Goal: Information Seeking & Learning: Compare options

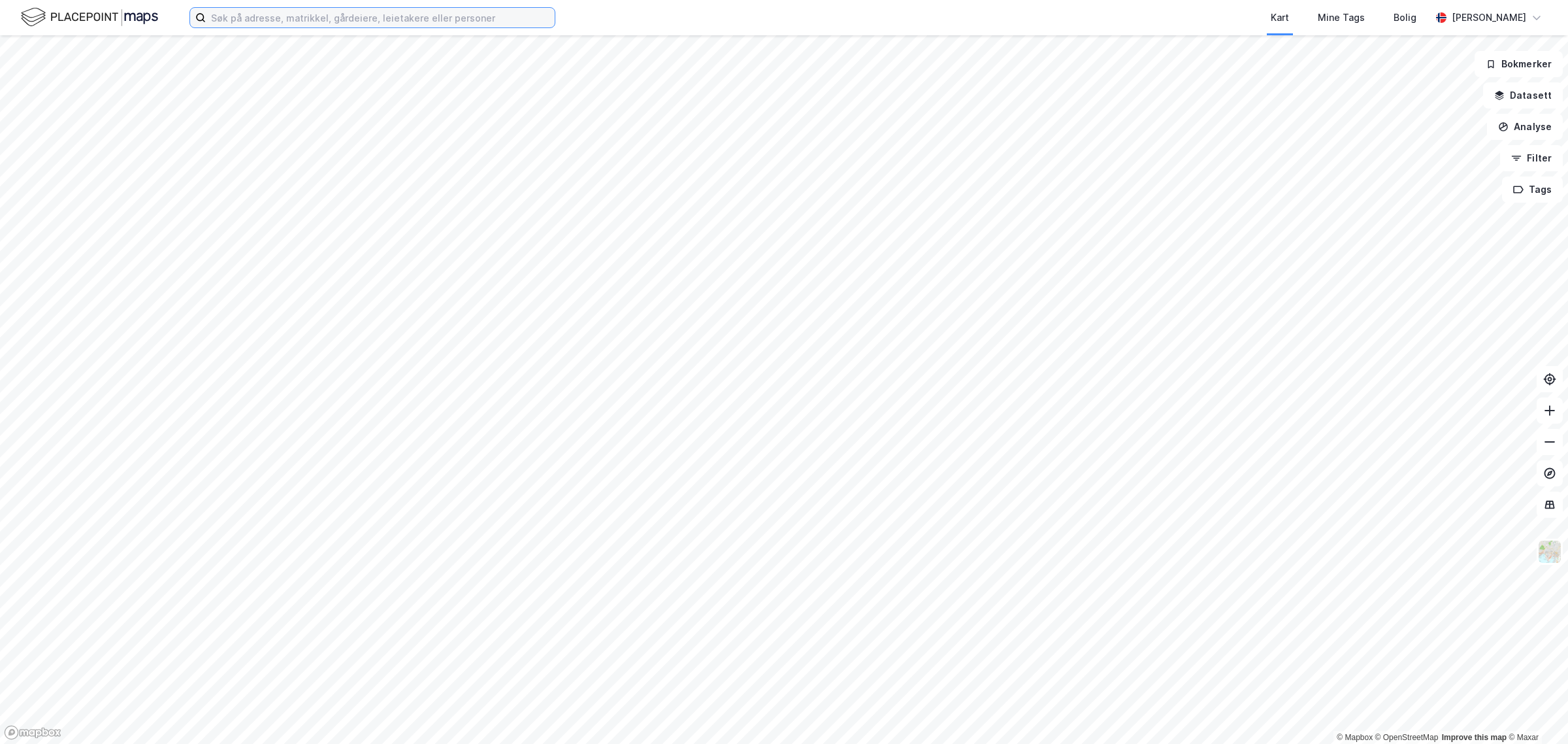
click at [309, 13] on input at bounding box center [380, 18] width 349 height 20
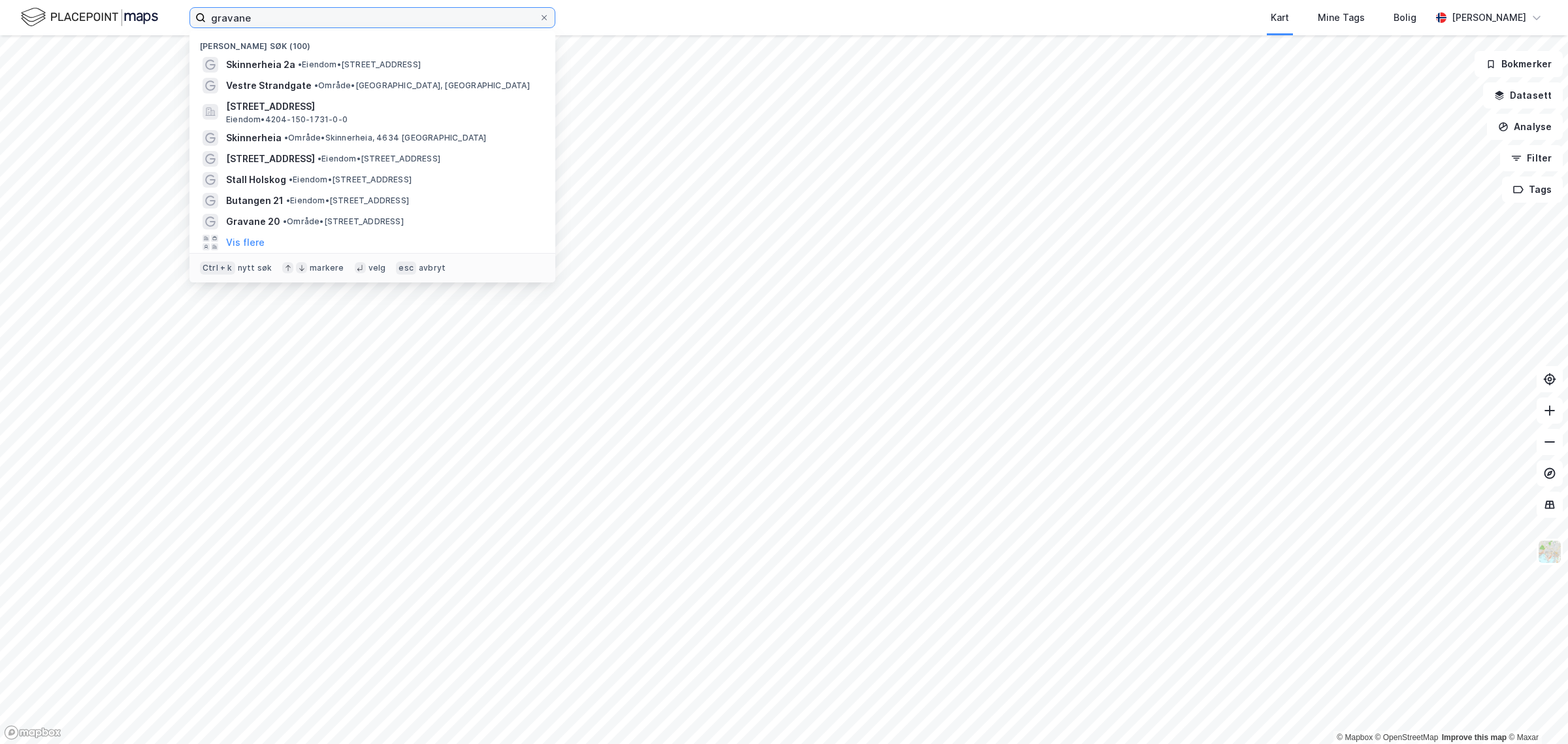
type input "gravane"
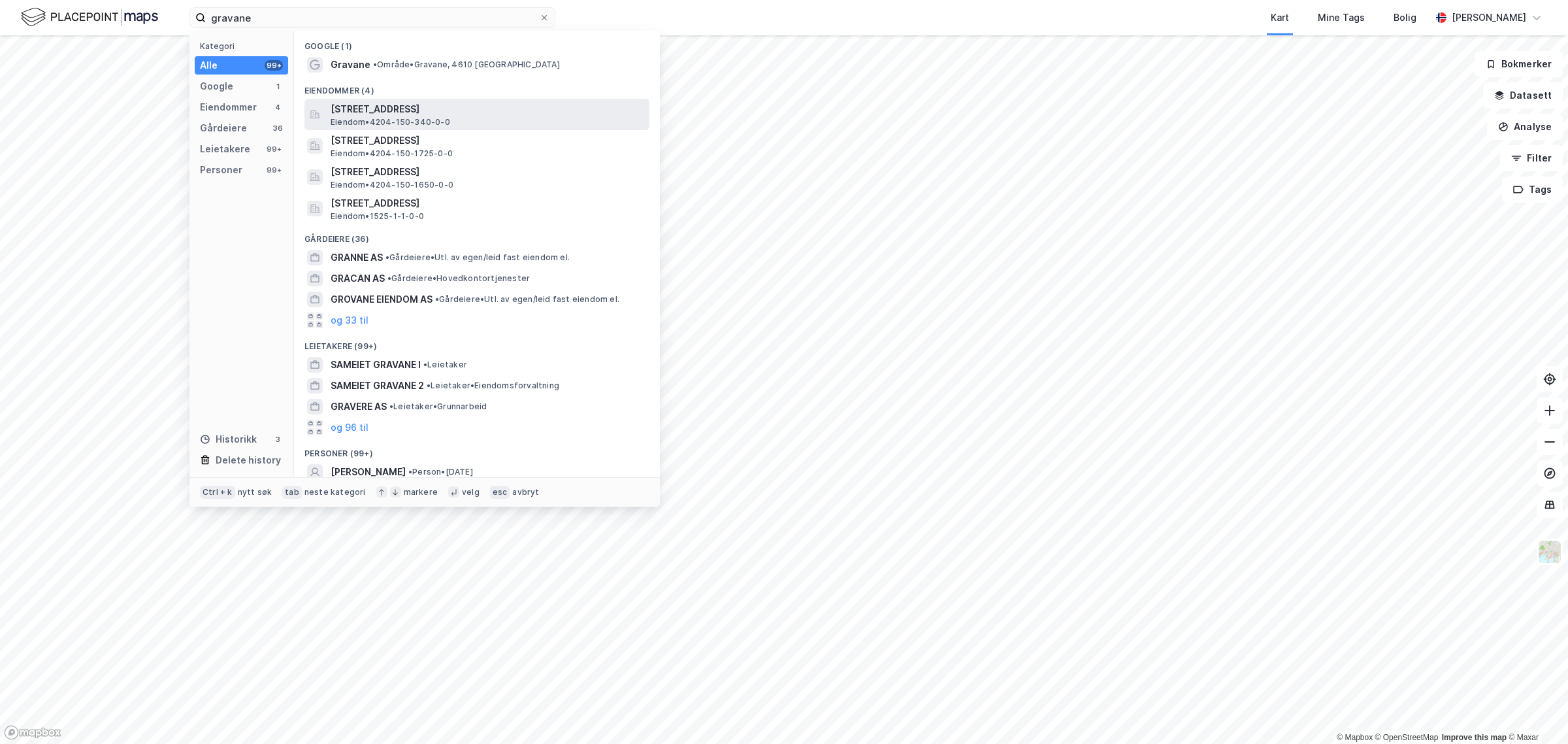
click at [376, 111] on span "[STREET_ADDRESS]" at bounding box center [487, 109] width 314 height 16
